Goal: Information Seeking & Learning: Learn about a topic

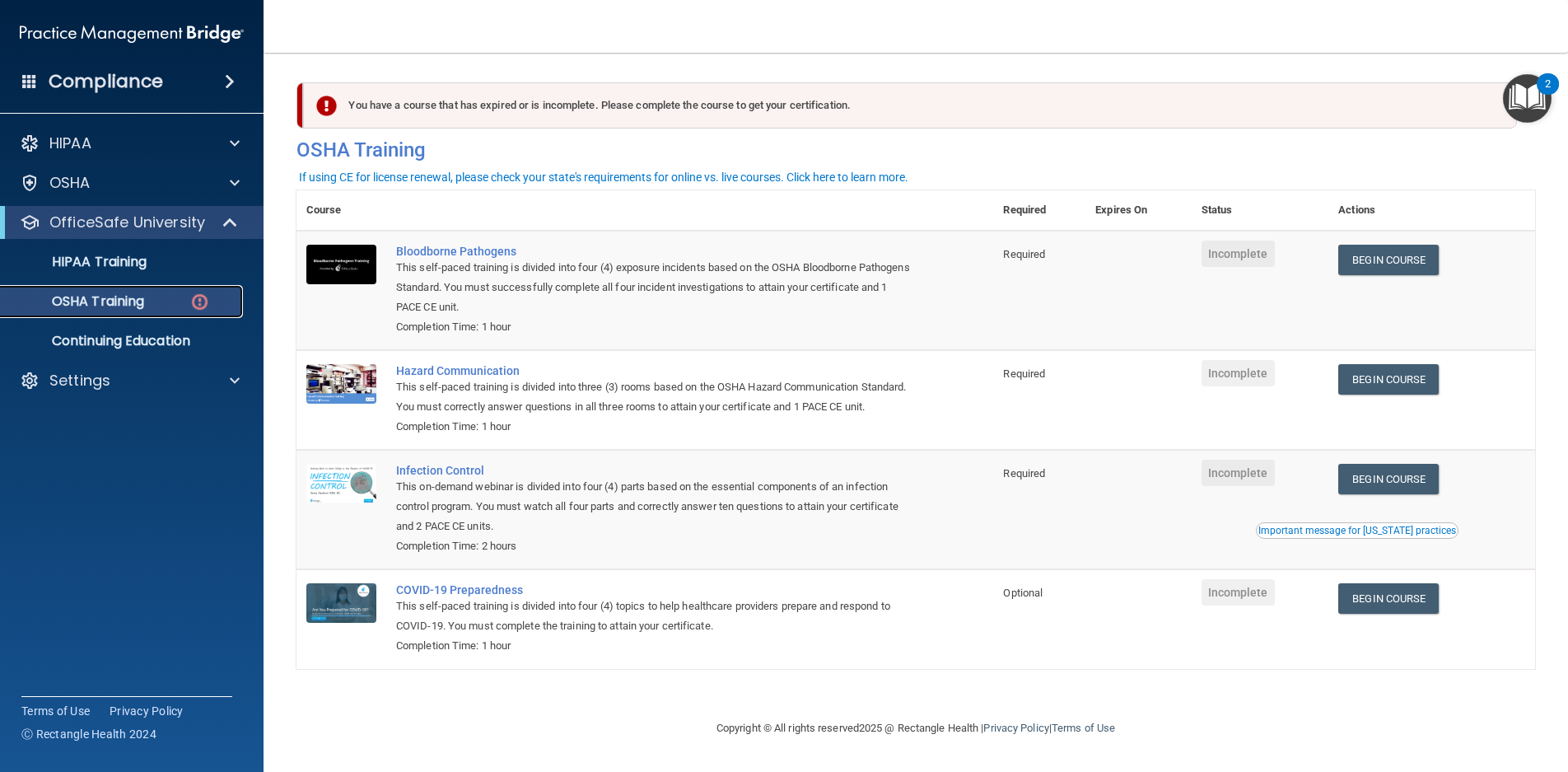
click at [136, 296] on p "OSHA Training" at bounding box center [77, 301] width 133 height 16
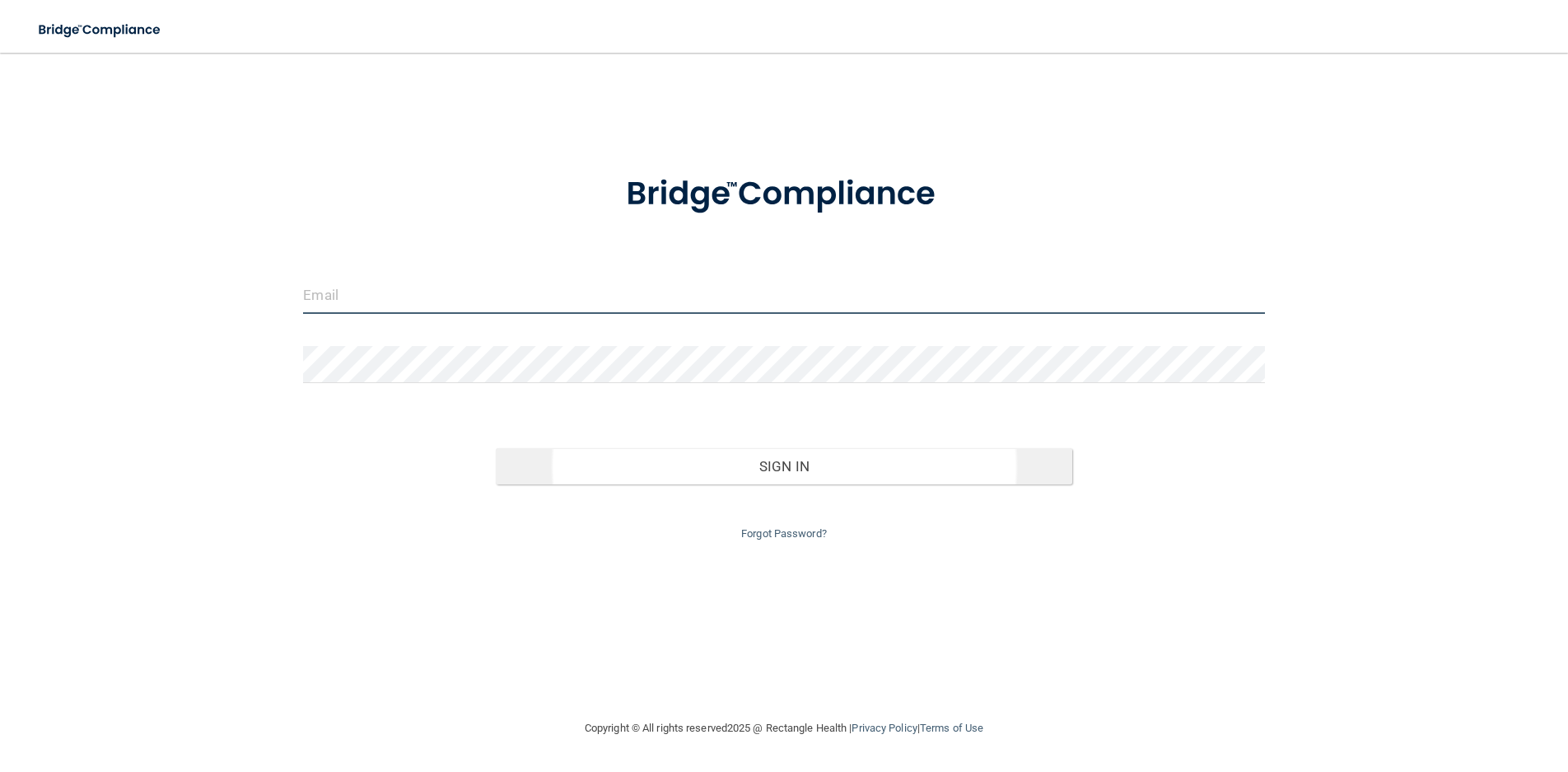
type input "[EMAIL_ADDRESS][DOMAIN_NAME]"
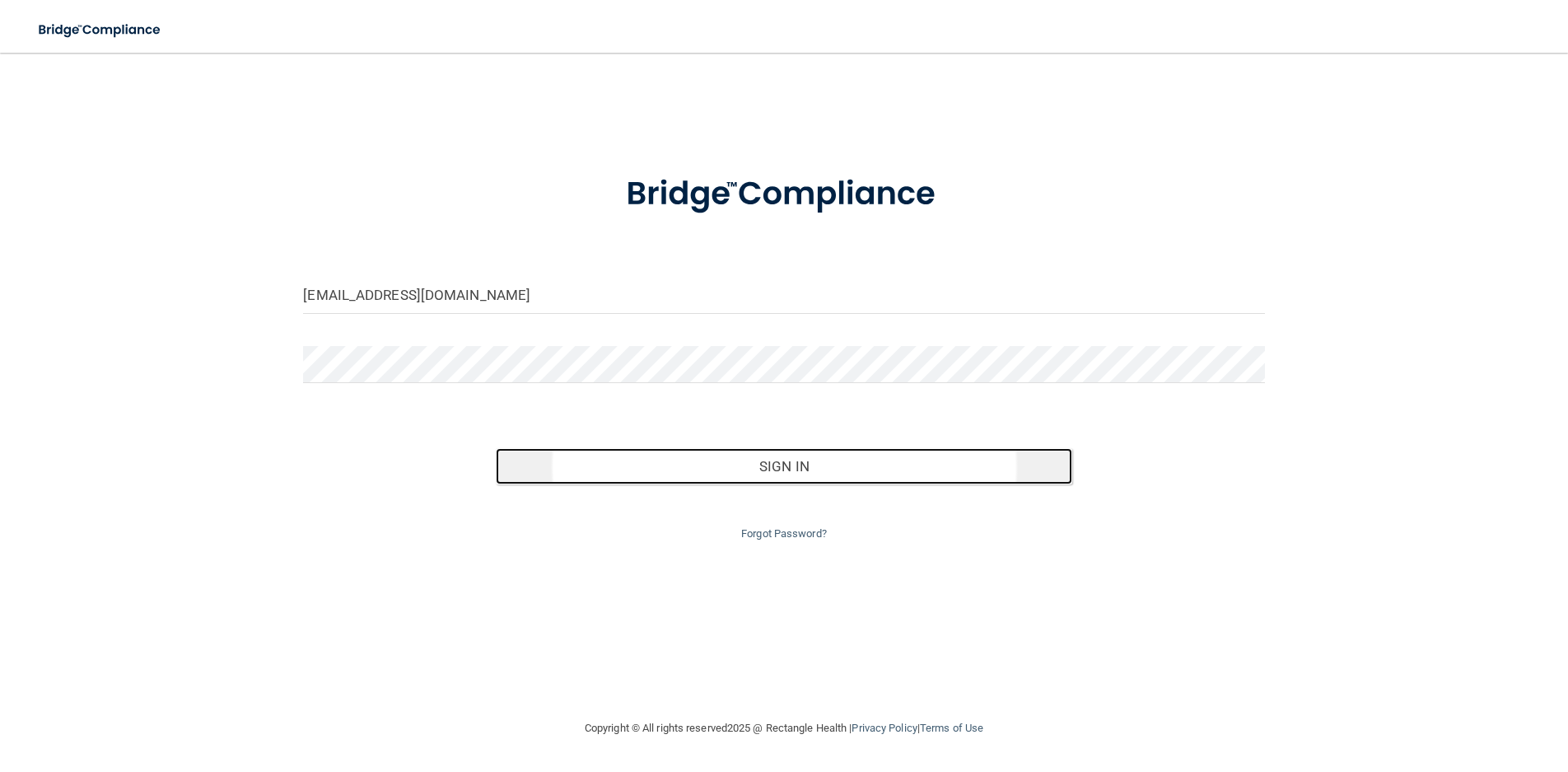
click at [782, 479] on button "Sign In" at bounding box center [784, 466] width 576 height 37
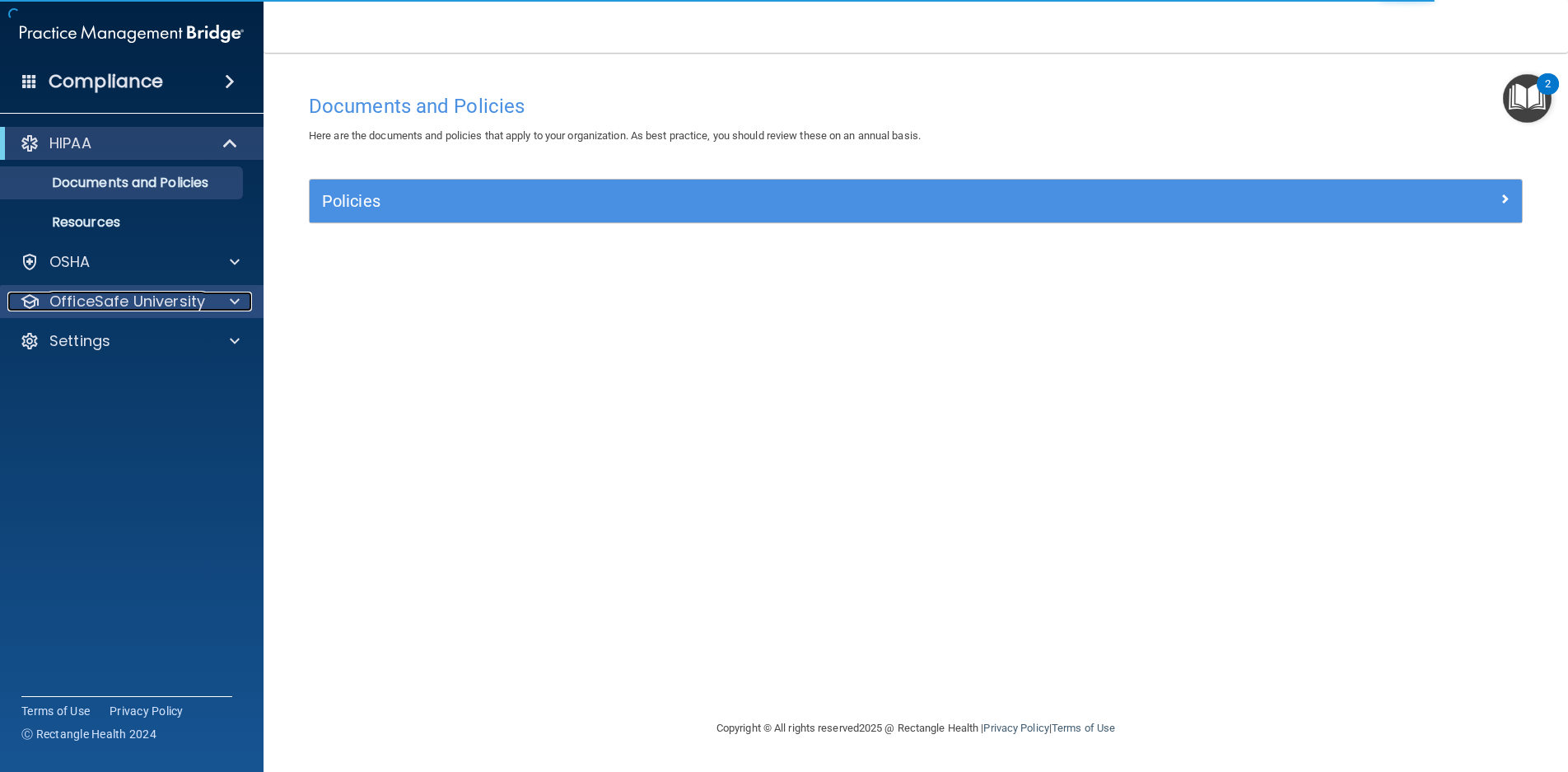
click at [231, 296] on span at bounding box center [235, 301] width 10 height 20
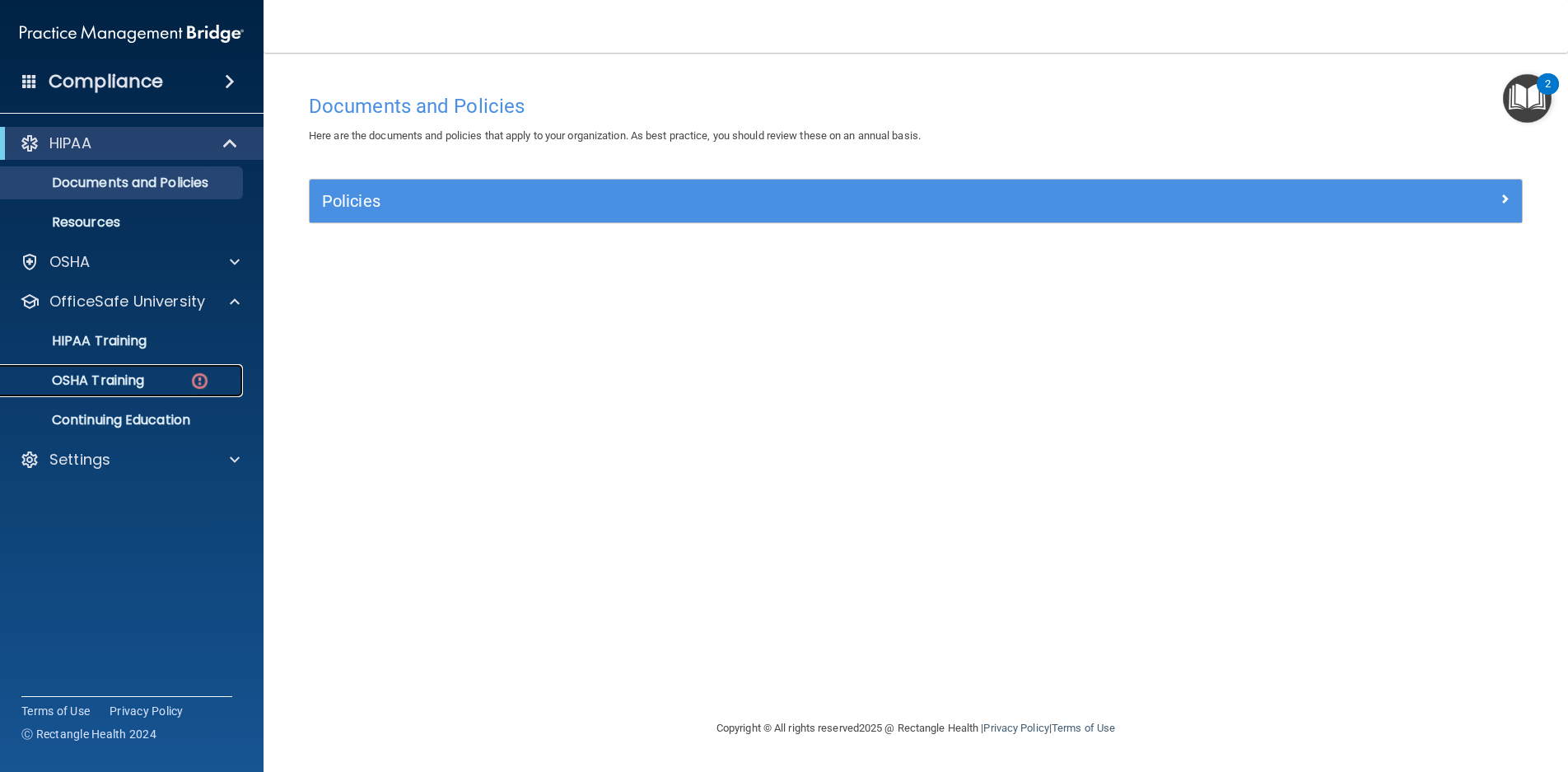
click at [110, 375] on p "OSHA Training" at bounding box center [77, 380] width 133 height 16
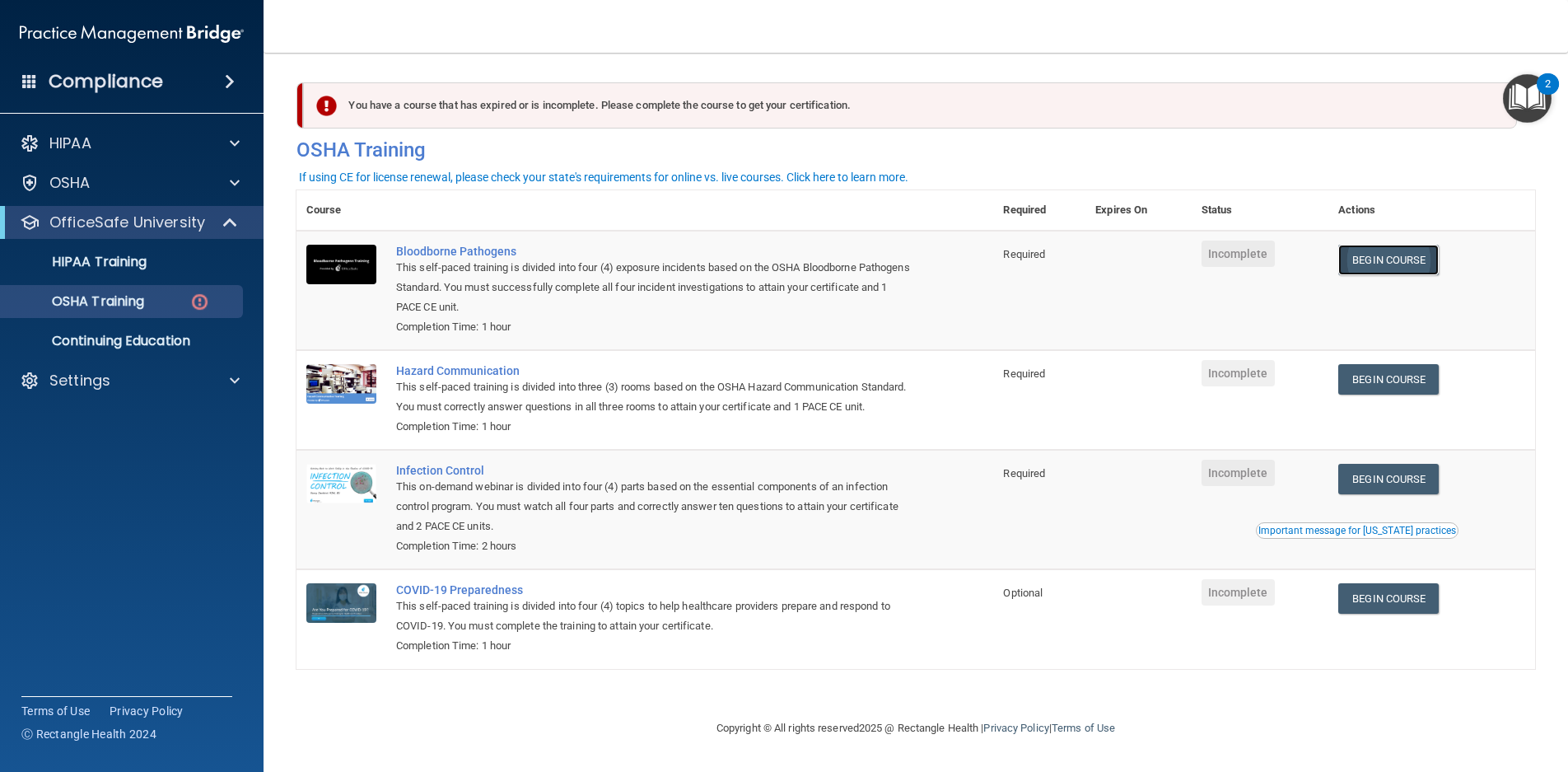
click at [1373, 258] on link "Begin Course" at bounding box center [1389, 260] width 100 height 31
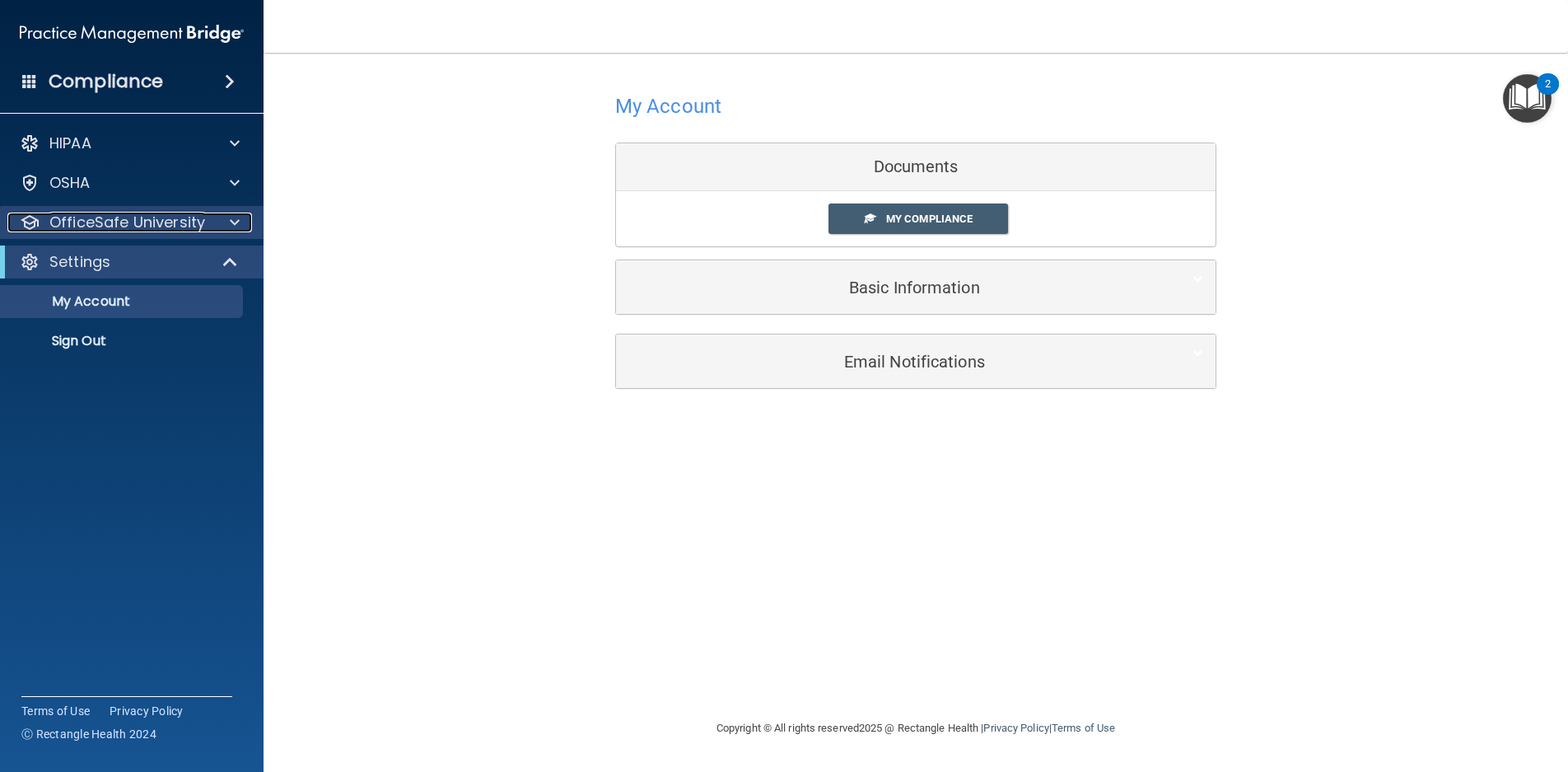
click at [239, 225] on span at bounding box center [235, 222] width 10 height 20
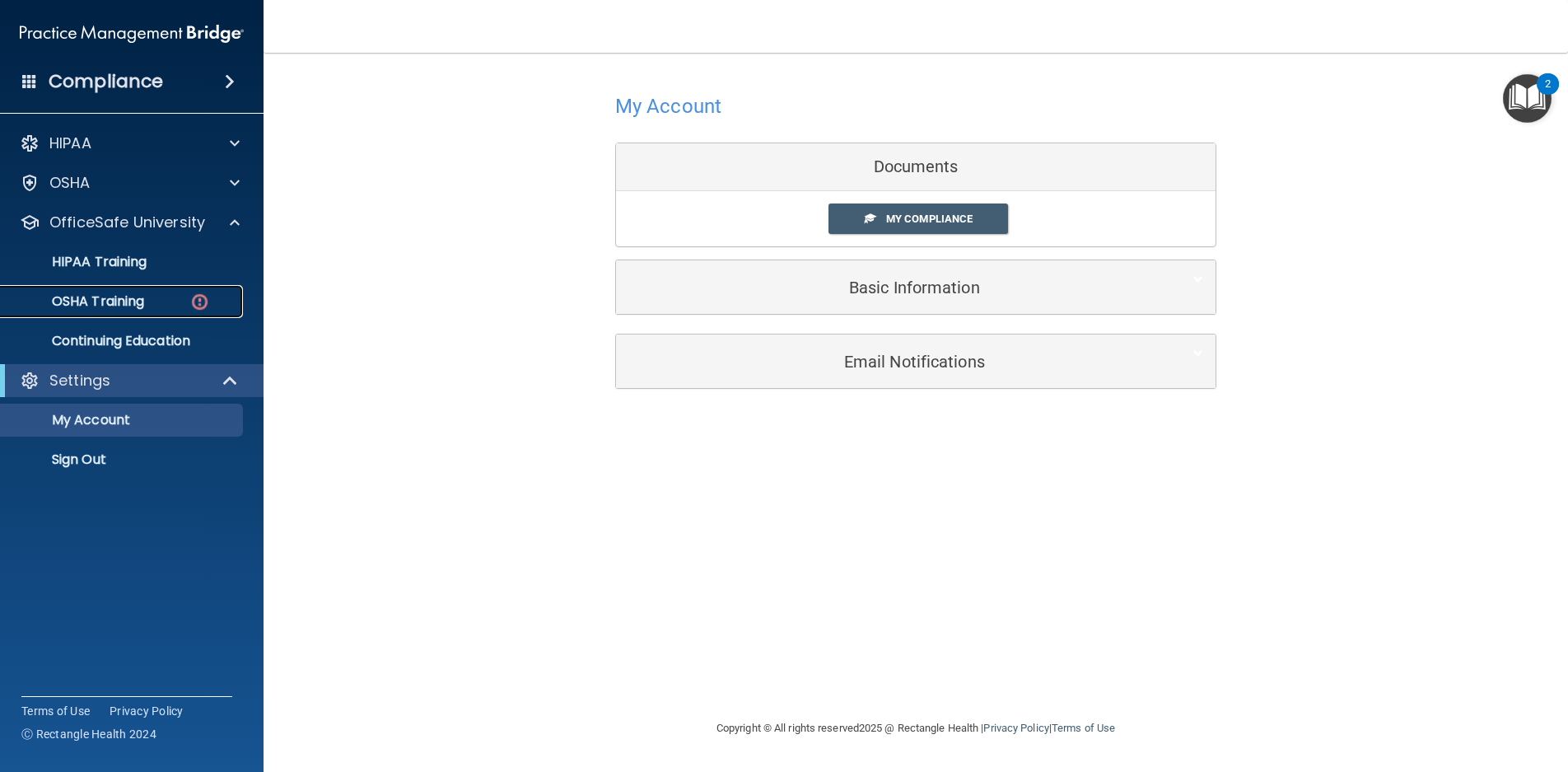
click at [106, 309] on p "OSHA Training" at bounding box center [77, 301] width 133 height 16
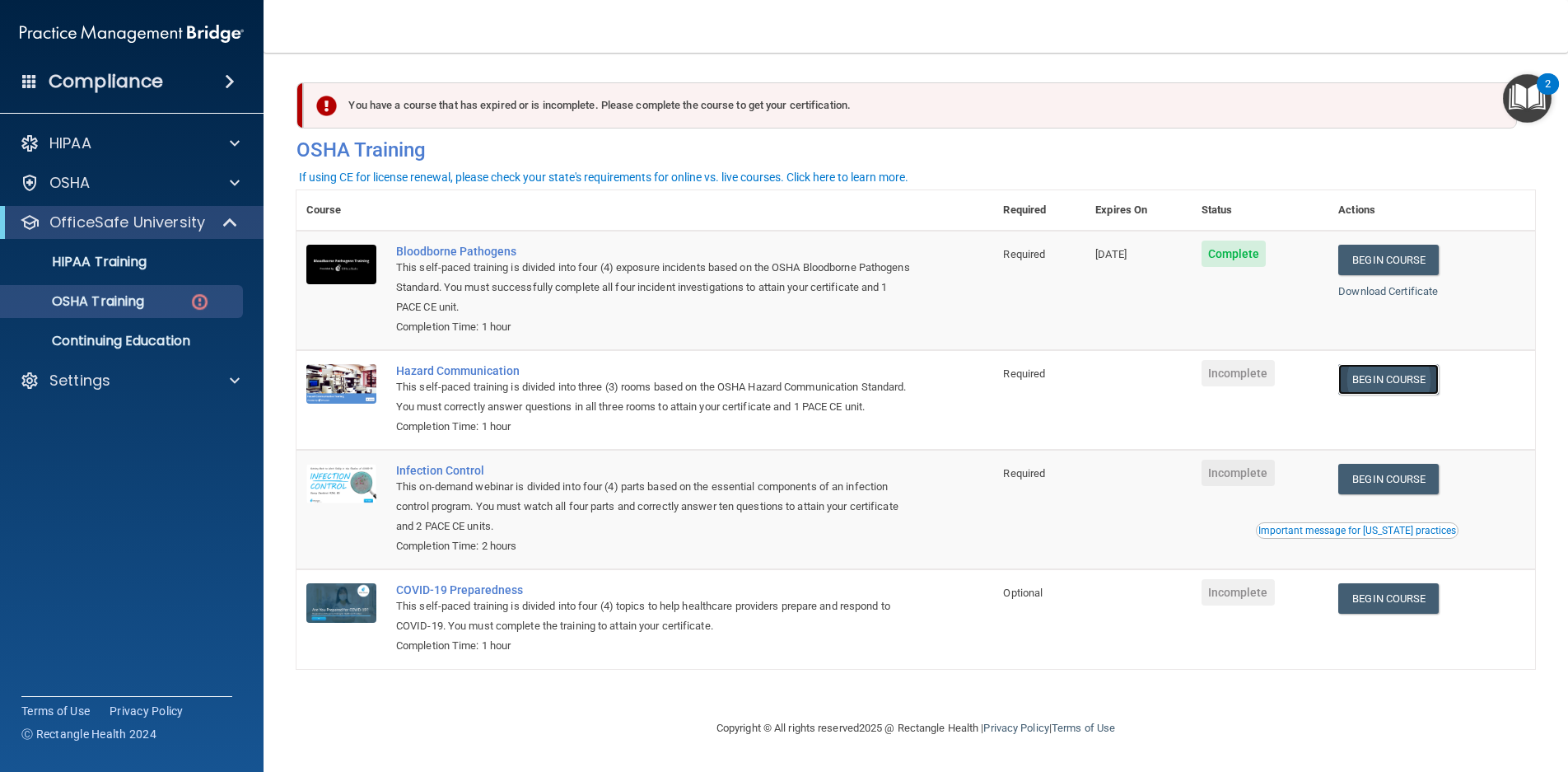
click at [1409, 383] on link "Begin Course" at bounding box center [1389, 380] width 100 height 31
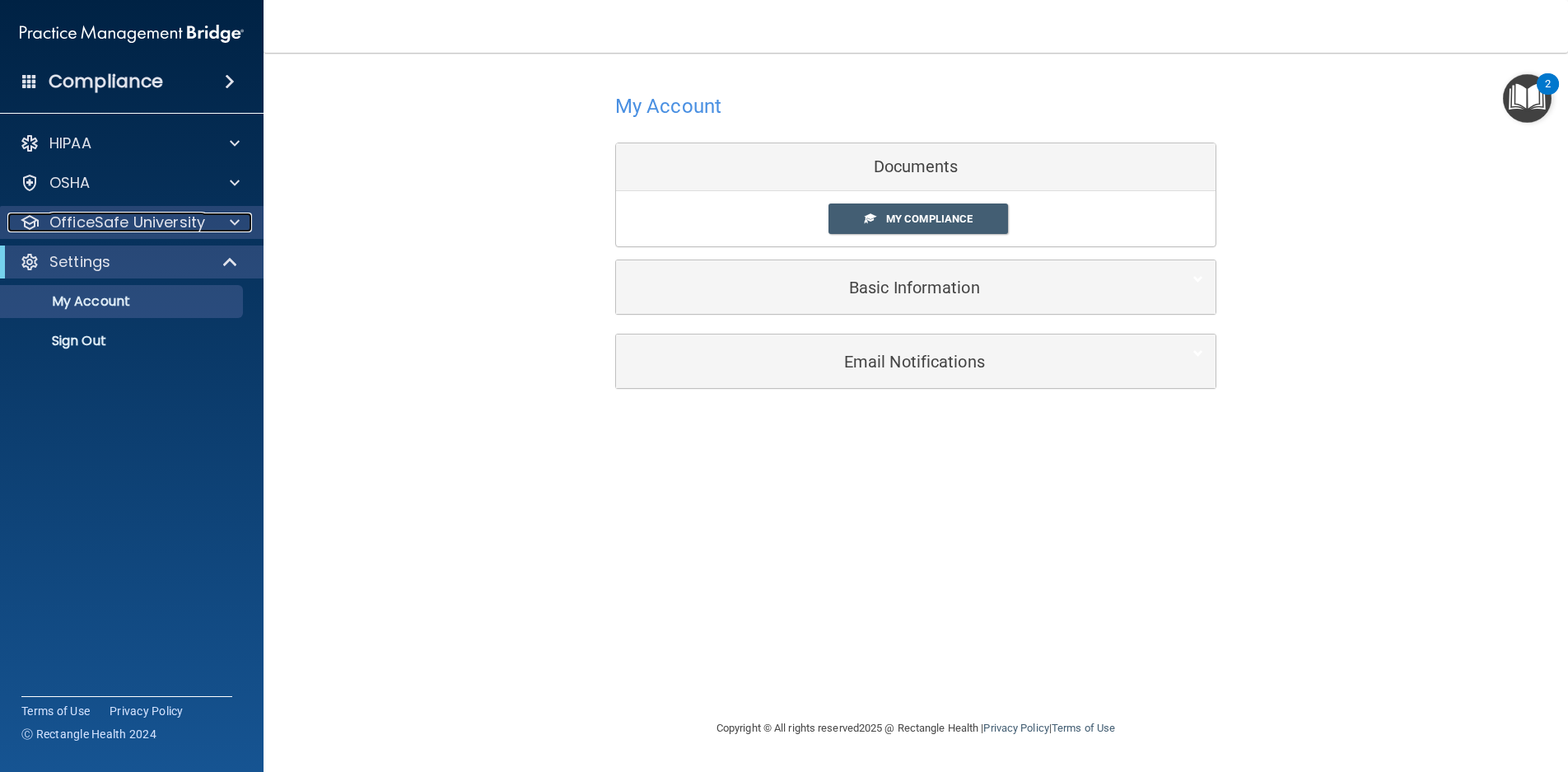
click at [165, 222] on p "OfficeSafe University" at bounding box center [126, 222] width 155 height 20
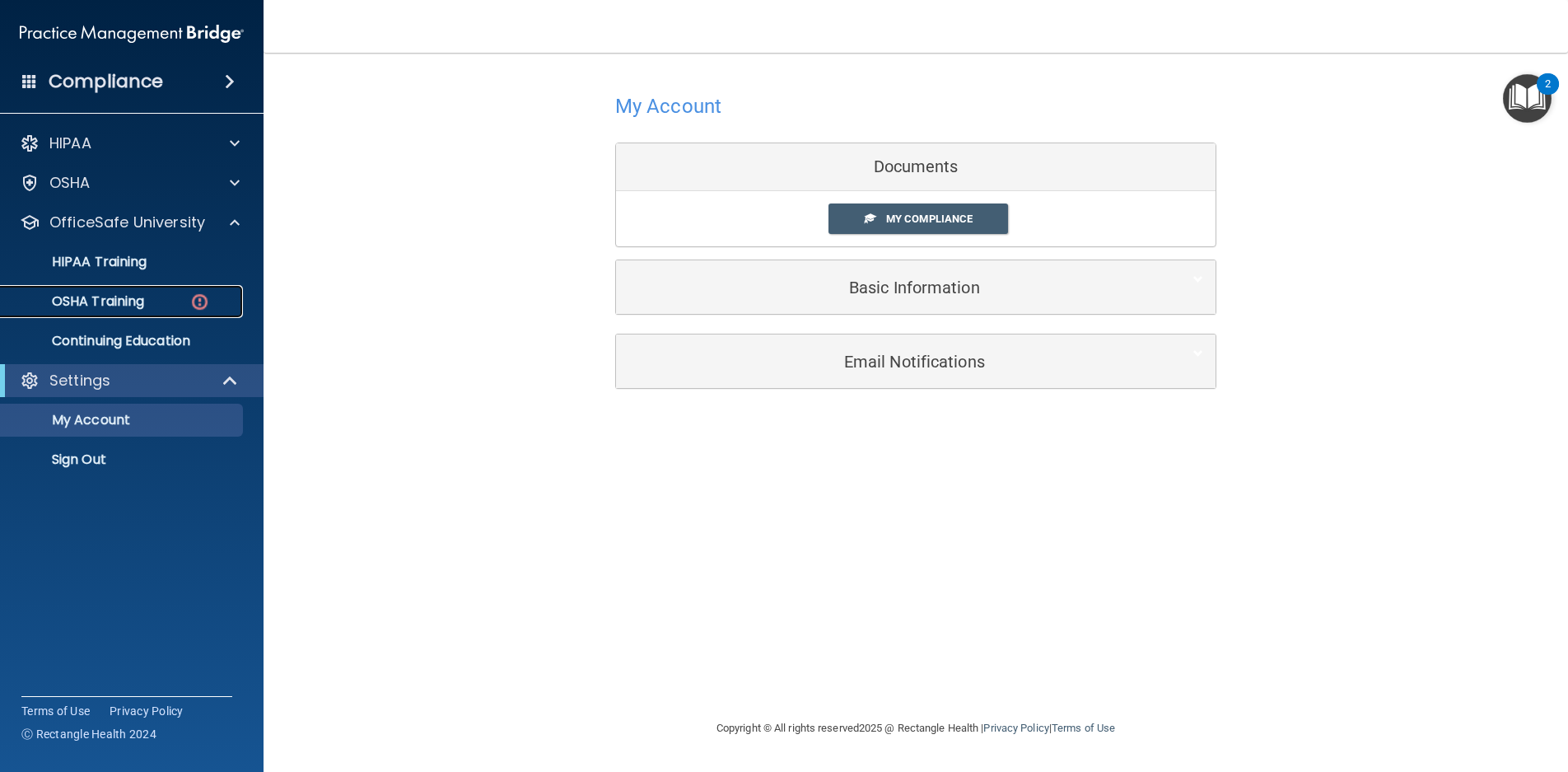
click at [171, 306] on div "OSHA Training" at bounding box center [123, 301] width 225 height 16
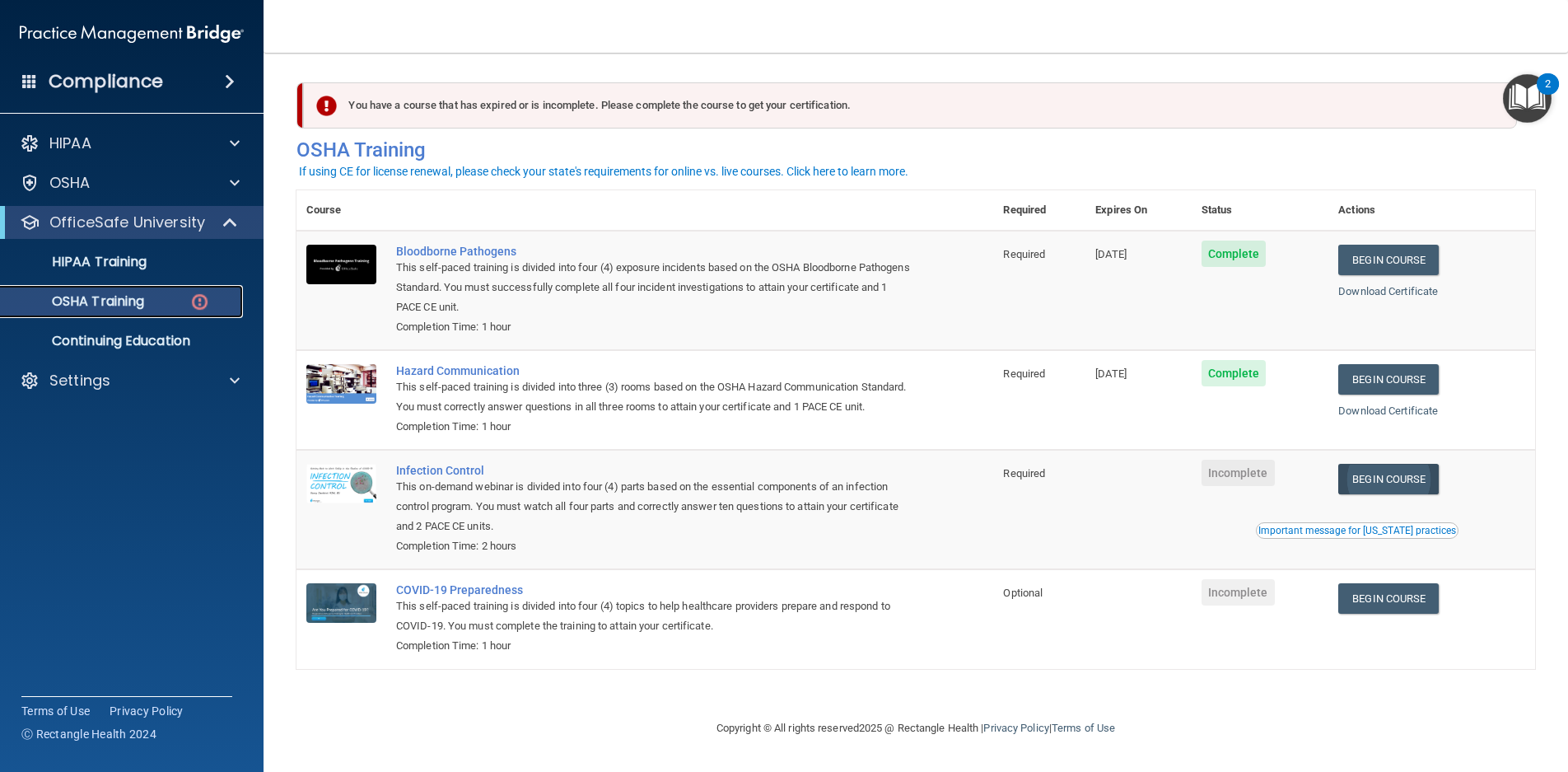
scroll to position [6, 0]
click at [1393, 492] on link "Begin Course" at bounding box center [1389, 479] width 100 height 31
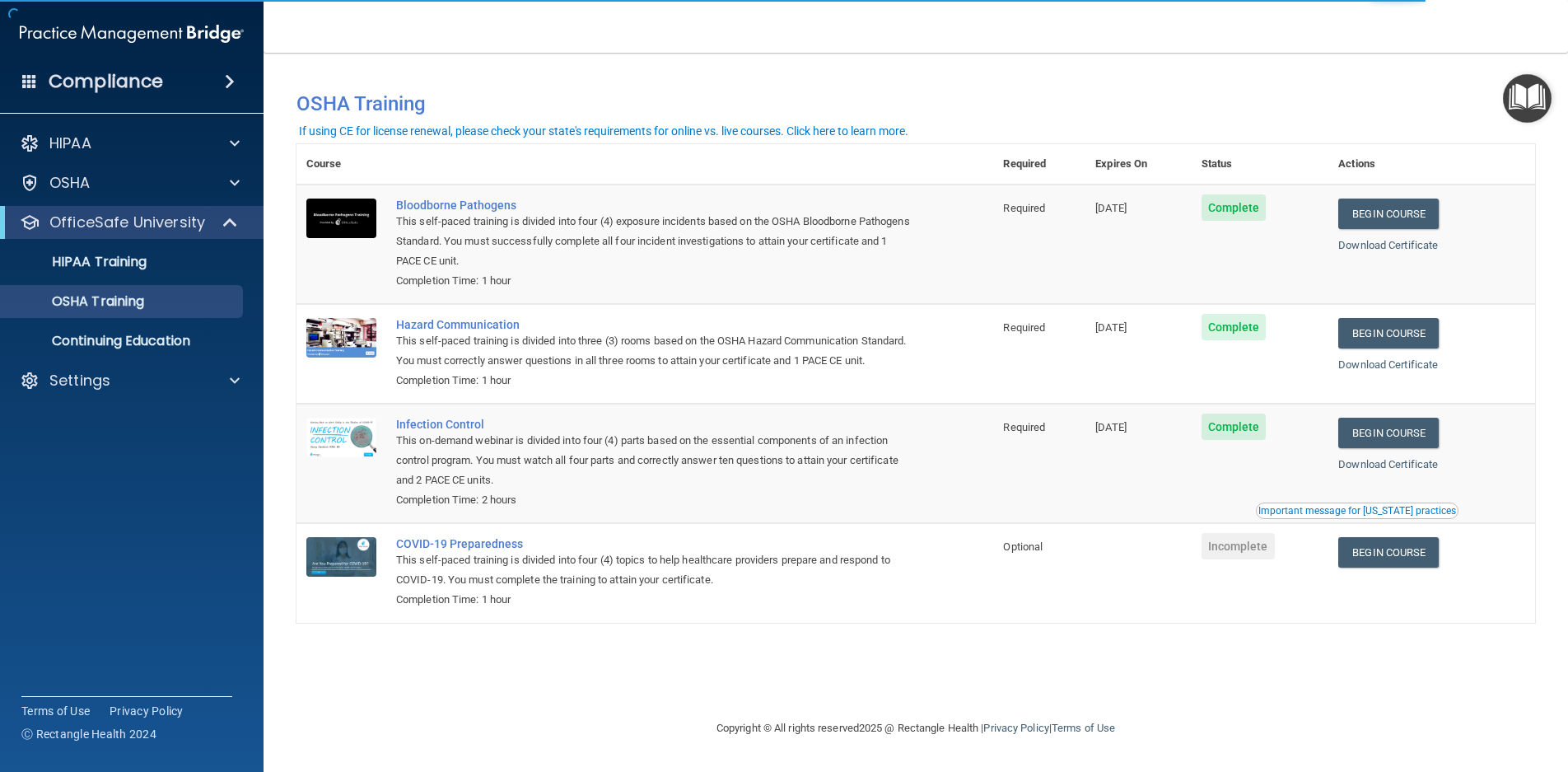
click at [1430, 555] on td "Begin Course Download Certificate" at bounding box center [1432, 572] width 207 height 99
click at [1396, 568] on link "Begin Course" at bounding box center [1389, 553] width 100 height 31
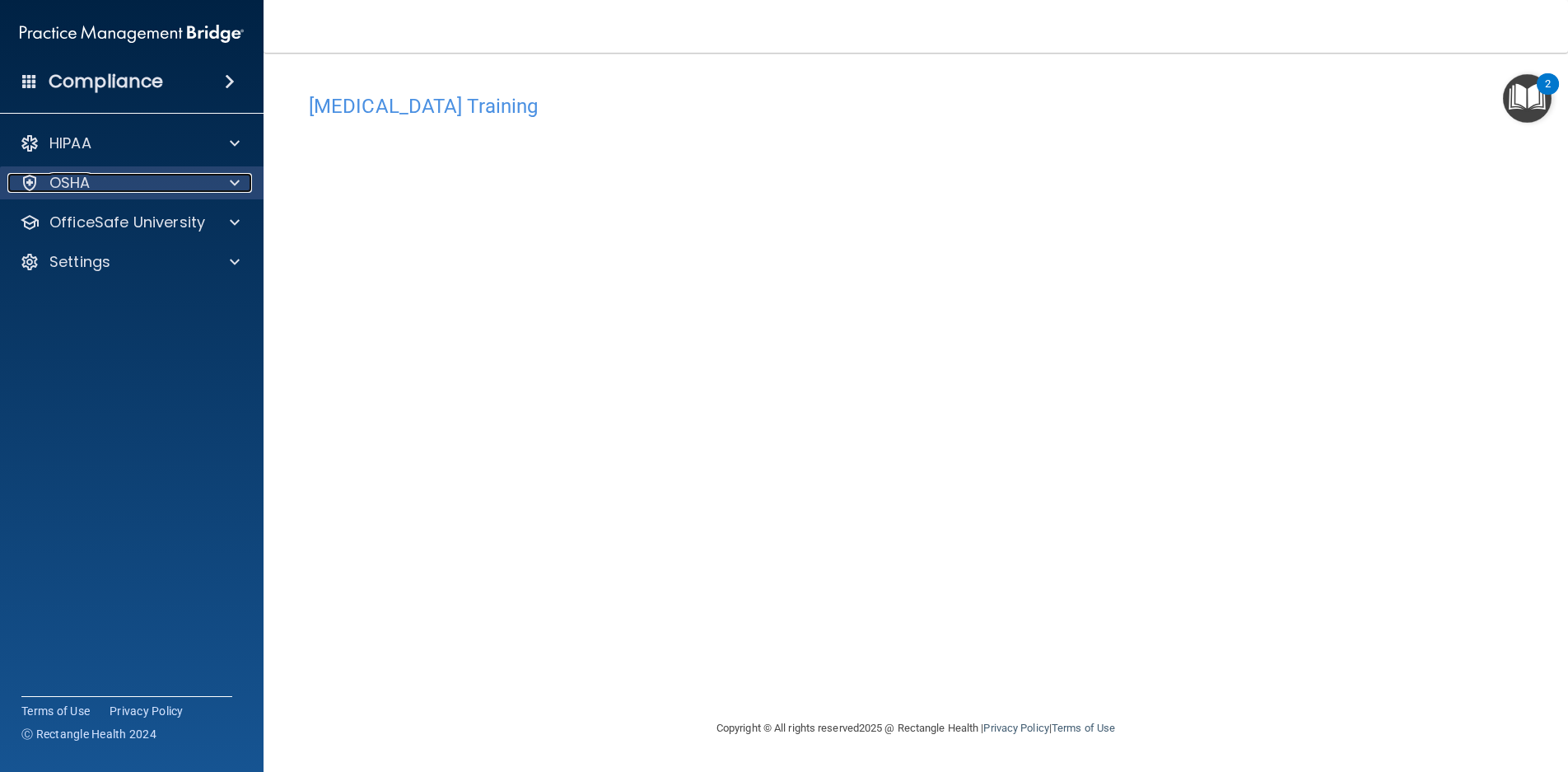
click at [85, 187] on p "OSHA" at bounding box center [70, 183] width 42 height 20
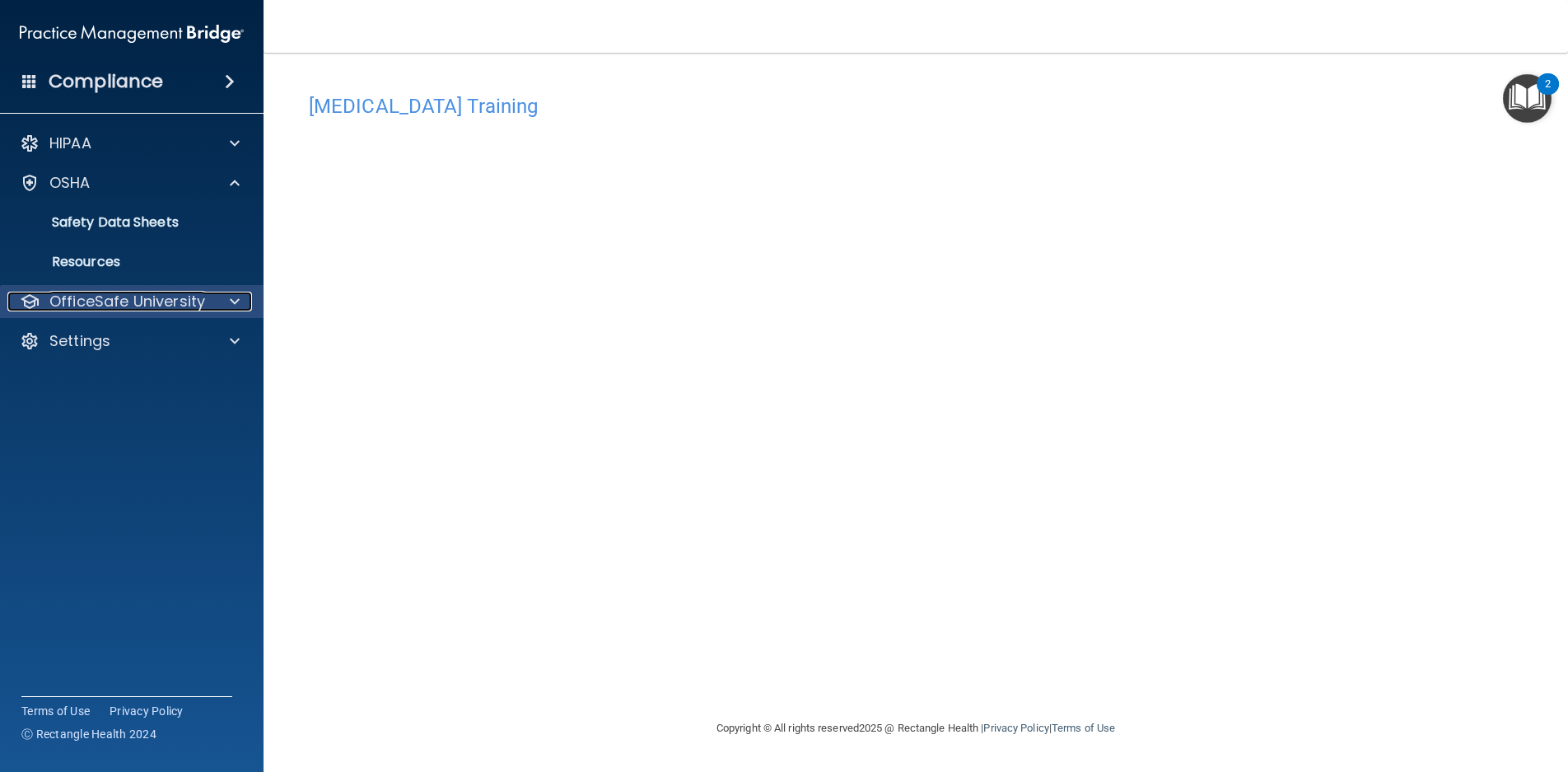
click at [200, 295] on p "OfficeSafe University" at bounding box center [126, 301] width 155 height 20
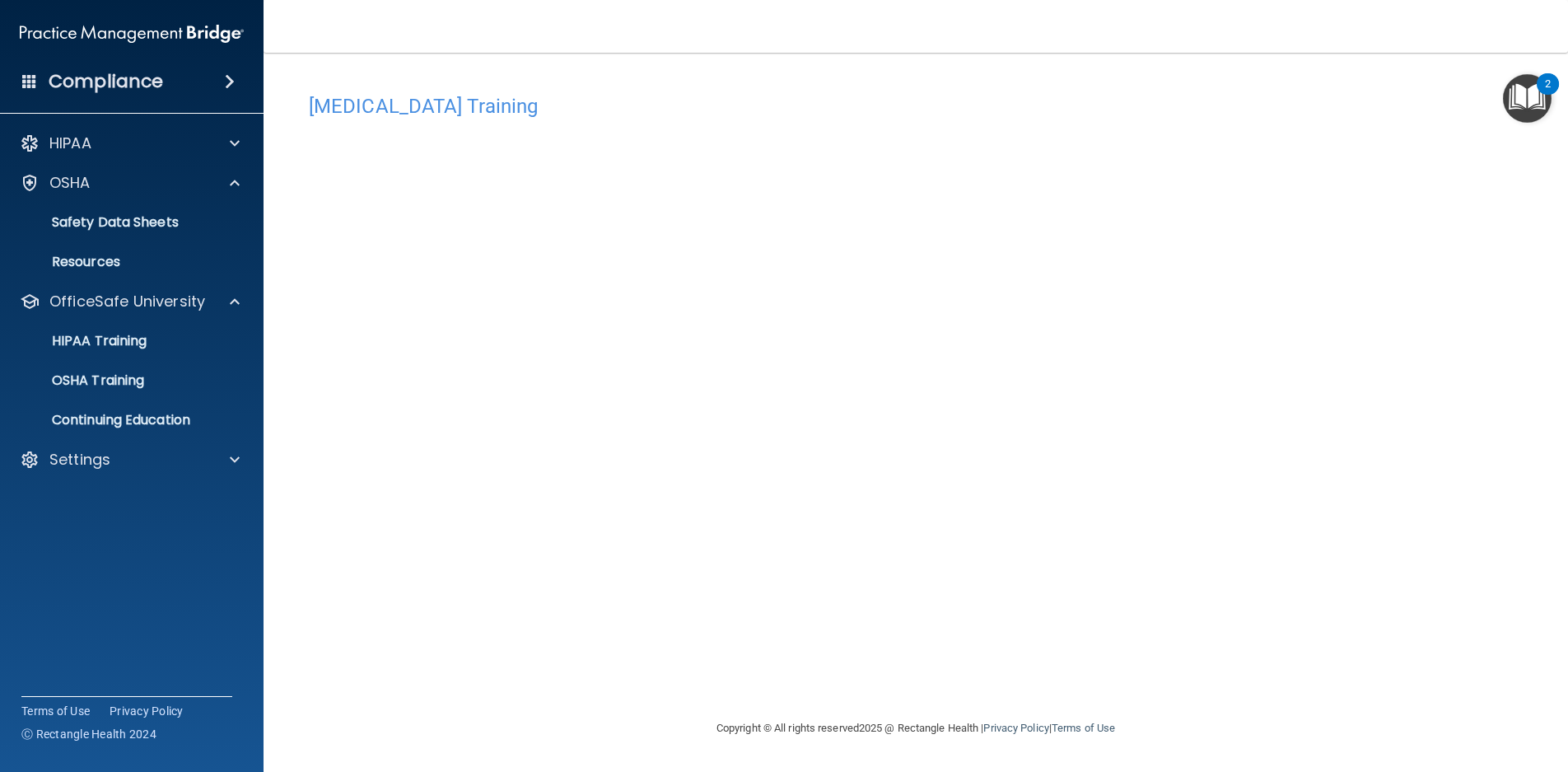
click at [138, 87] on h4 "Compliance" at bounding box center [105, 81] width 115 height 23
